Goal: Register for event/course

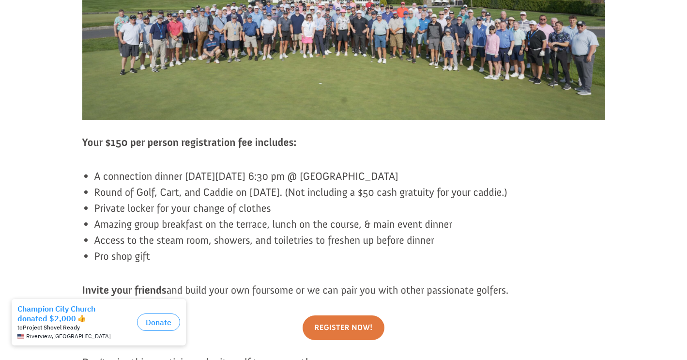
scroll to position [754, 0]
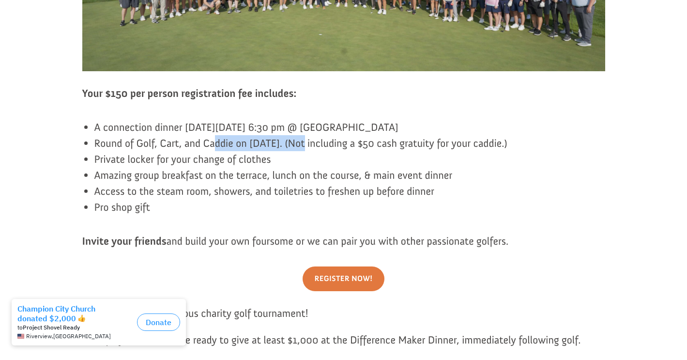
drag, startPoint x: 214, startPoint y: 142, endPoint x: 300, endPoint y: 140, distance: 85.7
click at [300, 140] on span "Round of Golf, Cart, and Caddie on Aug. 25th. (Not including a $50 cash gratuit…" at bounding box center [300, 143] width 413 height 13
click at [366, 154] on li "Private locker for your change of clothes" at bounding box center [349, 159] width 511 height 16
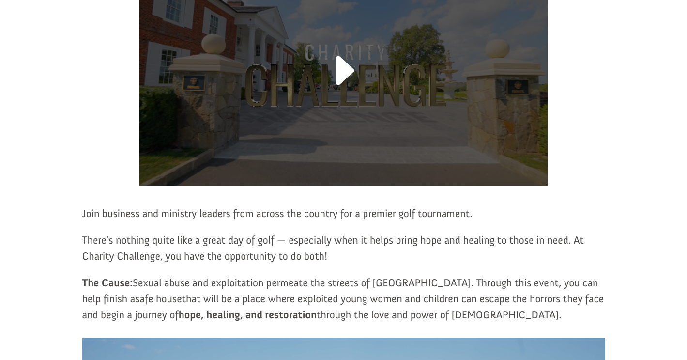
scroll to position [0, 0]
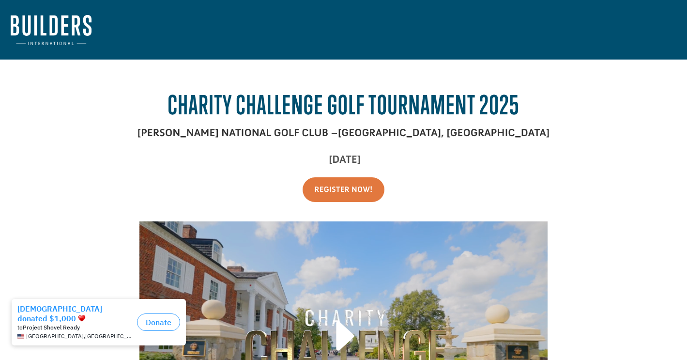
click at [35, 27] on img at bounding box center [51, 30] width 81 height 30
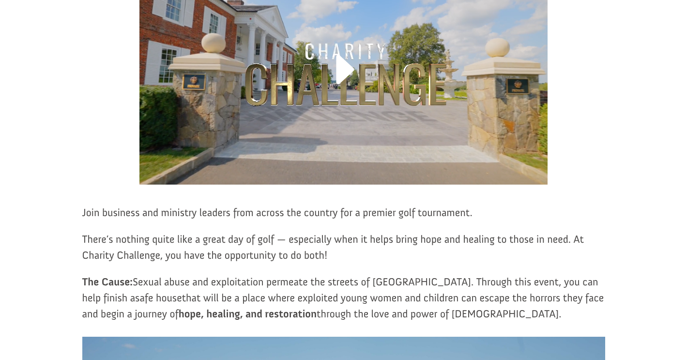
scroll to position [477, 0]
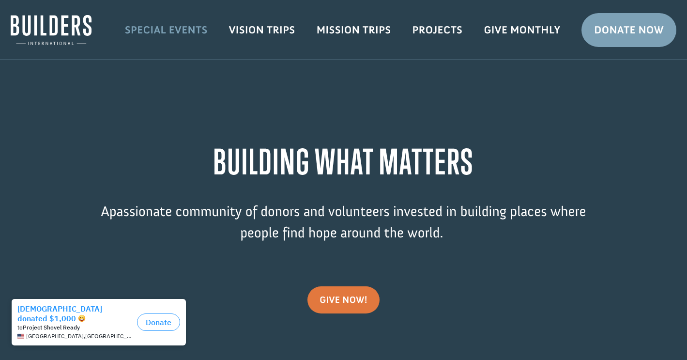
click at [166, 34] on link "Special Events" at bounding box center [166, 30] width 104 height 28
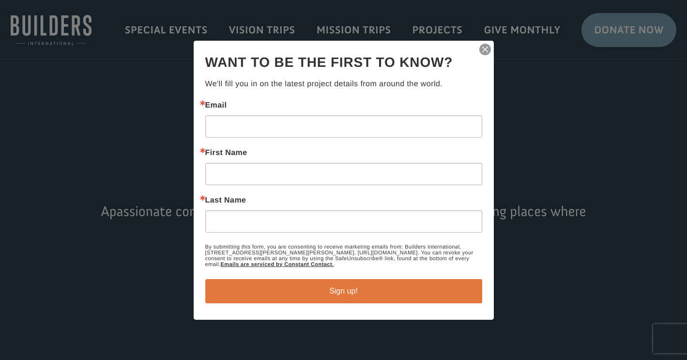
click at [474, 48] on div "Thanks for signing up! You can unsubscribe at any time using the Unsubscribe li…" at bounding box center [344, 180] width 300 height 279
click at [487, 49] on img "button" at bounding box center [485, 50] width 14 height 14
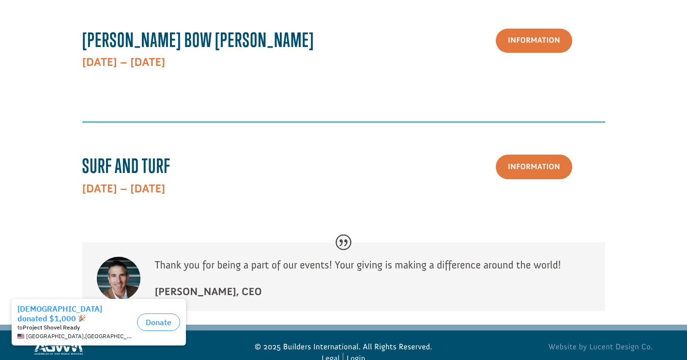
scroll to position [285, 0]
